Goal: Information Seeking & Learning: Find specific fact

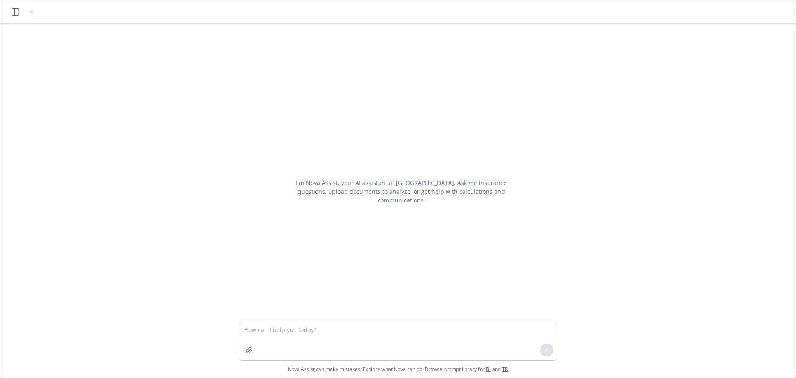
click at [295, 332] on textarea at bounding box center [397, 341] width 317 height 38
type textarea "thank client for renewal discussion"
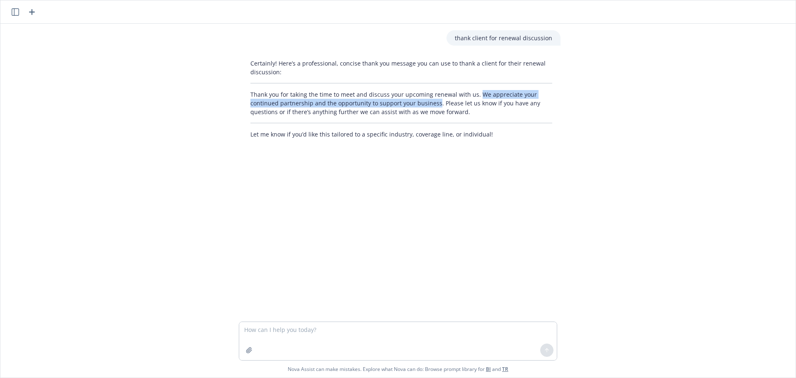
drag, startPoint x: 472, startPoint y: 97, endPoint x: 433, endPoint y: 105, distance: 40.2
click at [433, 105] on p "Thank you for taking the time to meet and discuss your upcoming renewal with us…" at bounding box center [401, 103] width 302 height 26
click at [436, 111] on p "Thank you for taking the time to meet and discuss your upcoming renewal with us…" at bounding box center [401, 103] width 302 height 26
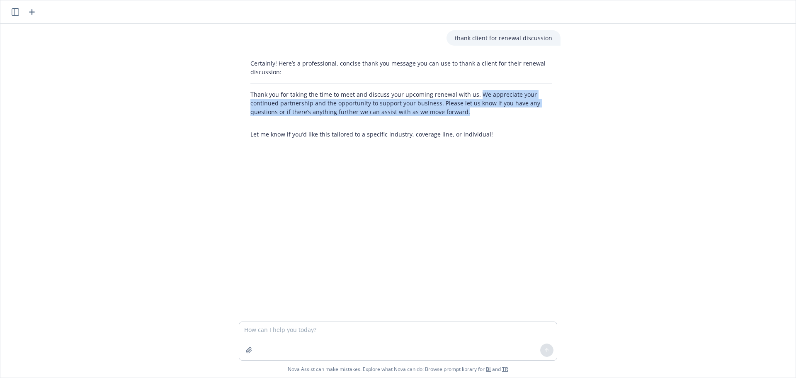
drag, startPoint x: 472, startPoint y: 94, endPoint x: 482, endPoint y: 110, distance: 19.5
click at [482, 110] on p "Thank you for taking the time to meet and discuss your upcoming renewal with us…" at bounding box center [401, 103] width 302 height 26
copy p "We appreciate your continued partnership and the opportunity to support your bu…"
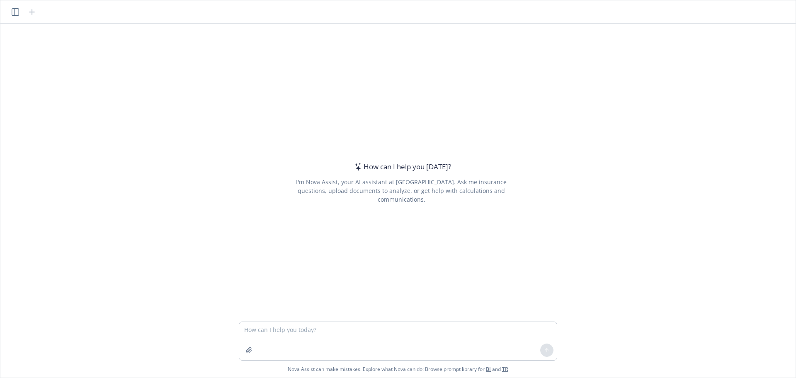
click at [312, 327] on textarea at bounding box center [397, 341] width 317 height 38
type textarea "how to calculate nj disability"
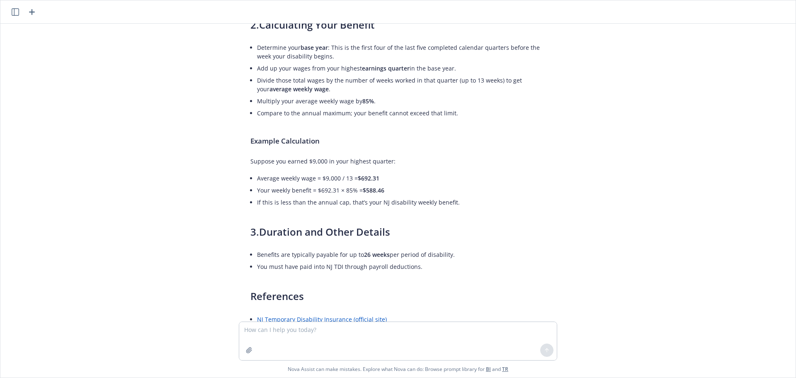
scroll to position [230, 0]
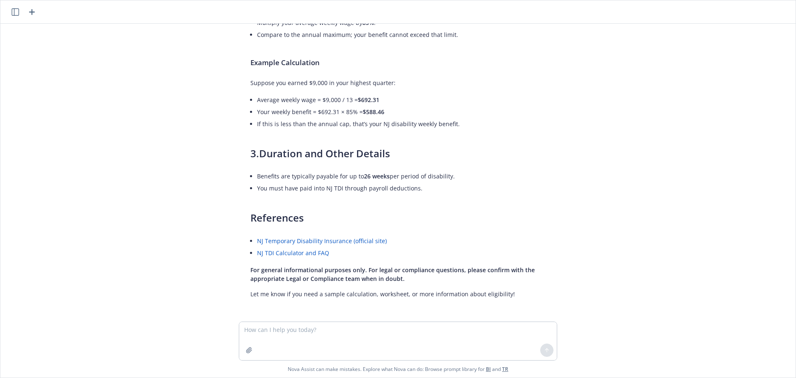
click at [293, 252] on link "NJ TDI Calculator and FAQ" at bounding box center [293, 253] width 72 height 8
click at [355, 237] on link "NJ Temporary Disability Insurance (official site)" at bounding box center [322, 241] width 130 height 8
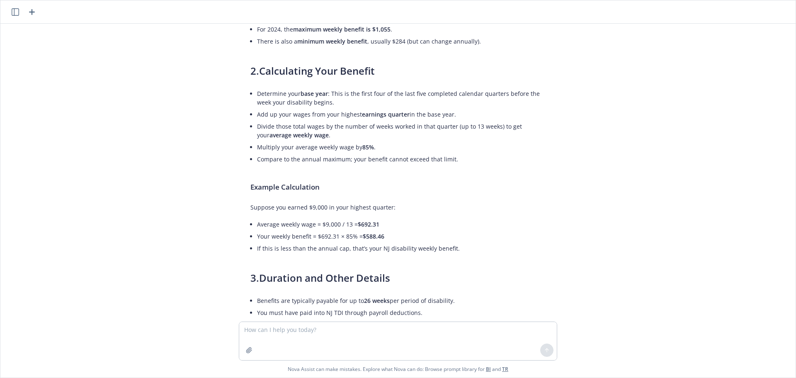
scroll to position [0, 0]
